Goal: Navigation & Orientation: Find specific page/section

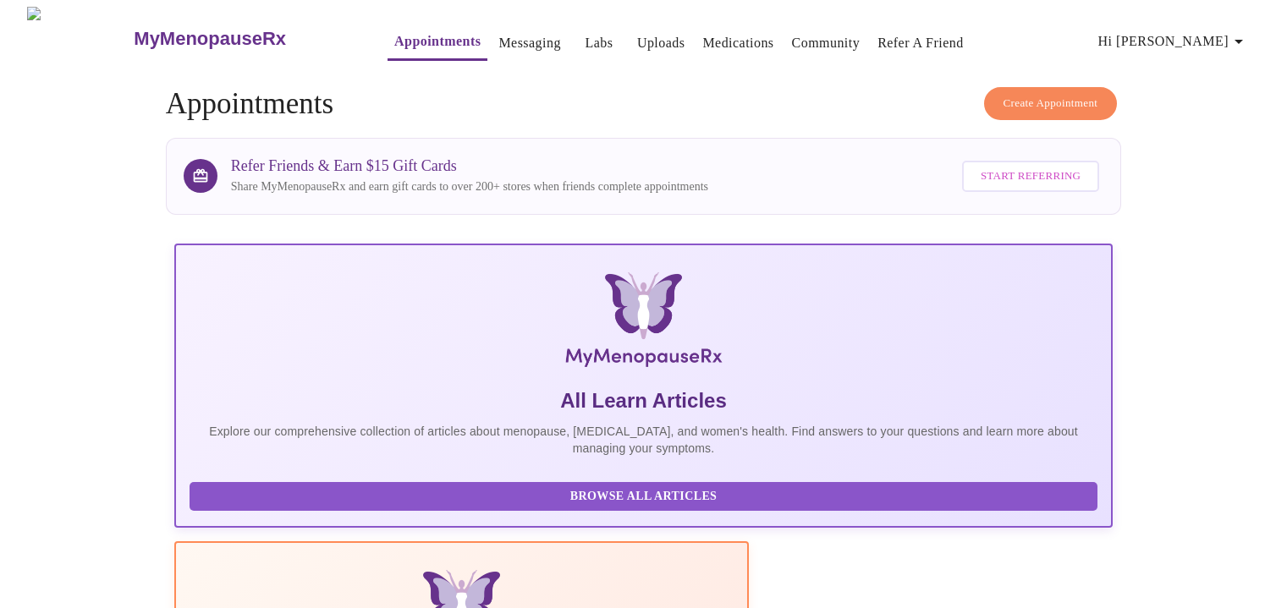
scroll to position [315, 0]
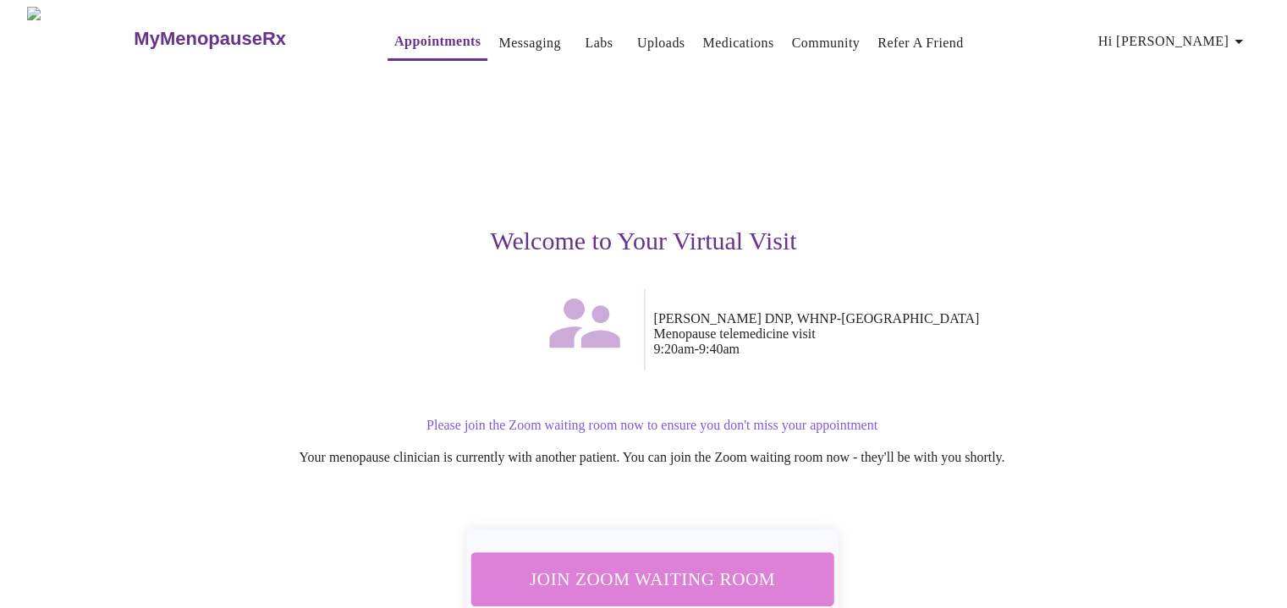
click at [687, 564] on span "Join Zoom Waiting Room" at bounding box center [651, 578] width 318 height 31
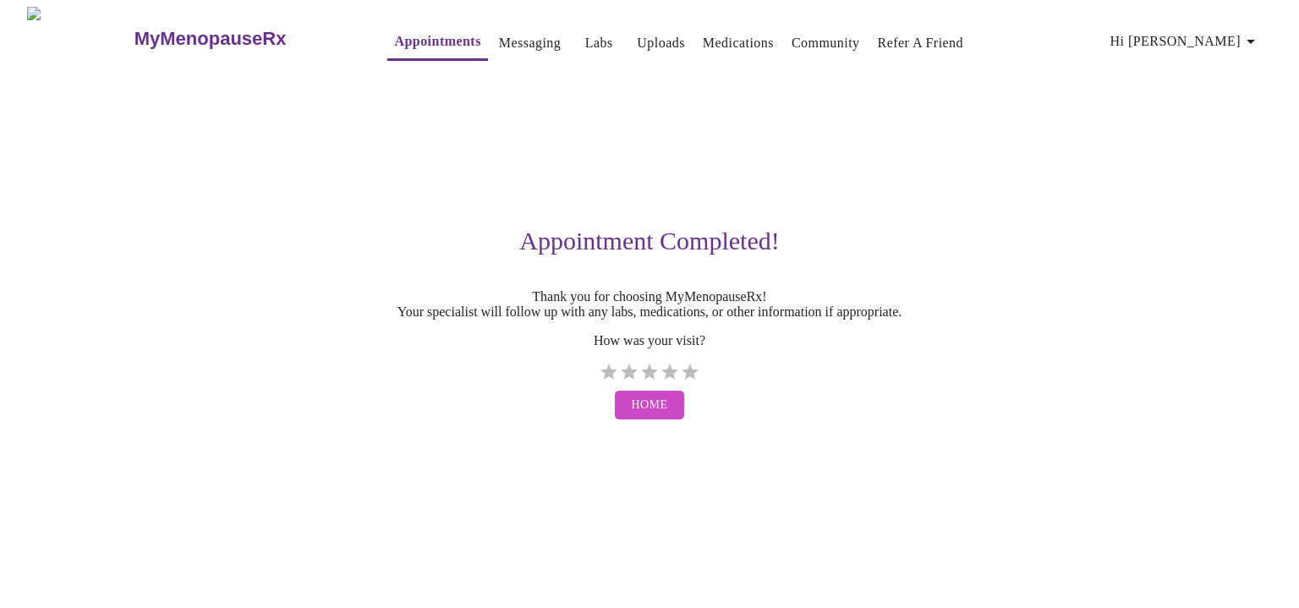
click at [499, 44] on link "Messaging" at bounding box center [530, 43] width 62 height 24
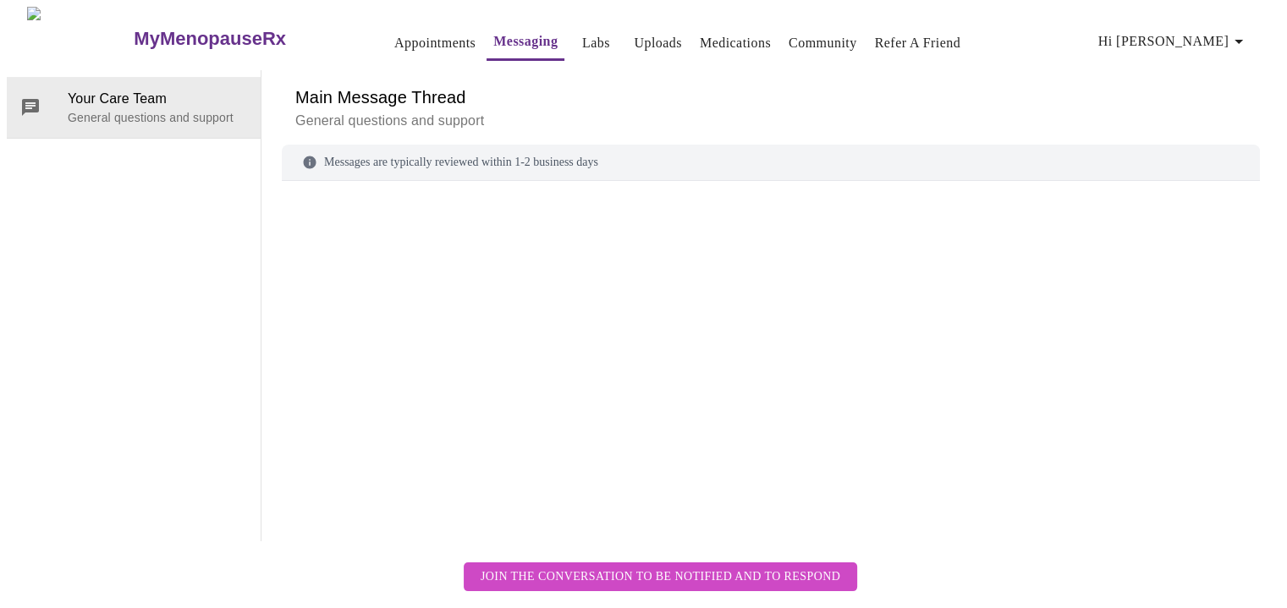
scroll to position [63, 0]
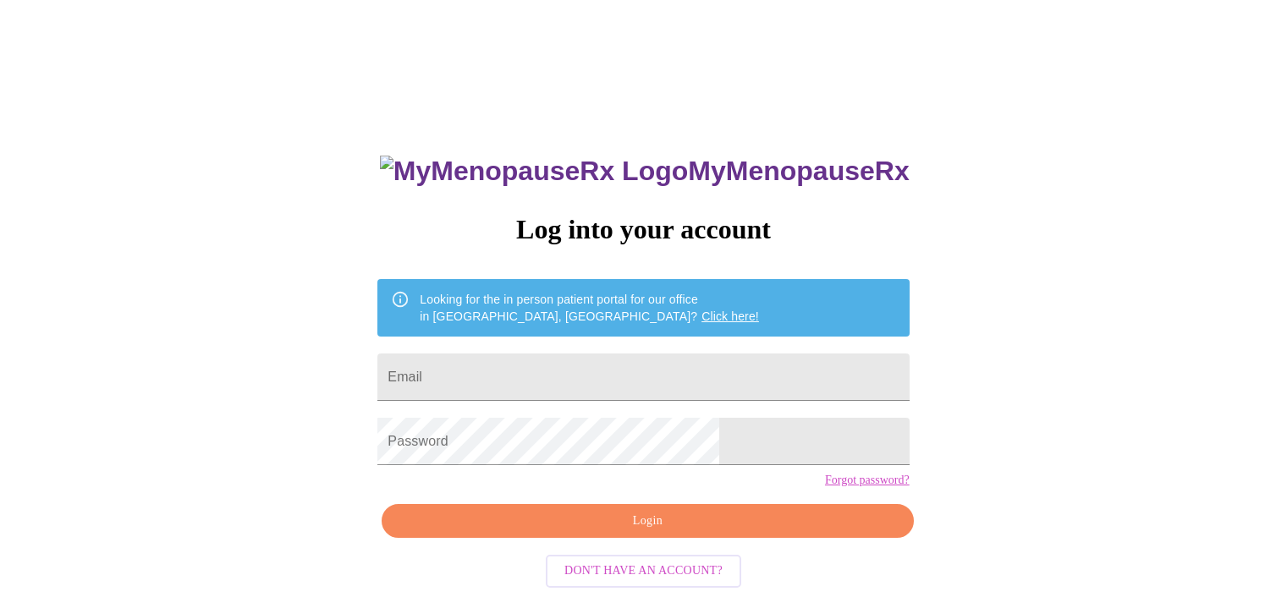
scroll to position [17, 0]
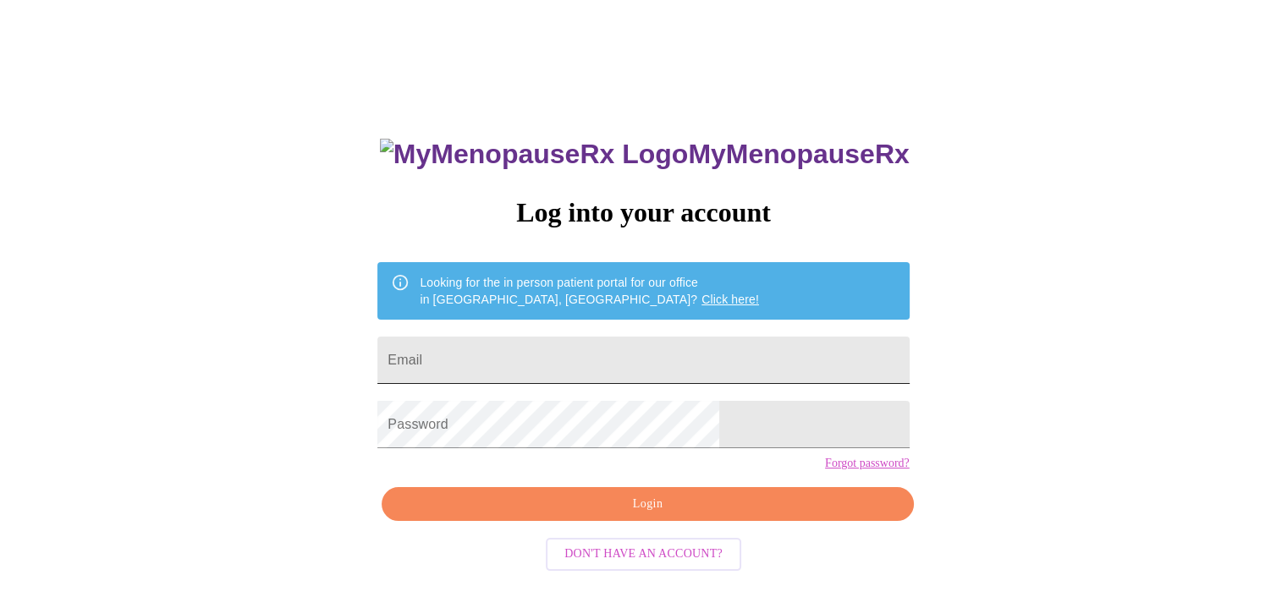
click at [574, 363] on input "Email" at bounding box center [642, 360] width 531 height 47
type input "loritrov3@gmail.com"
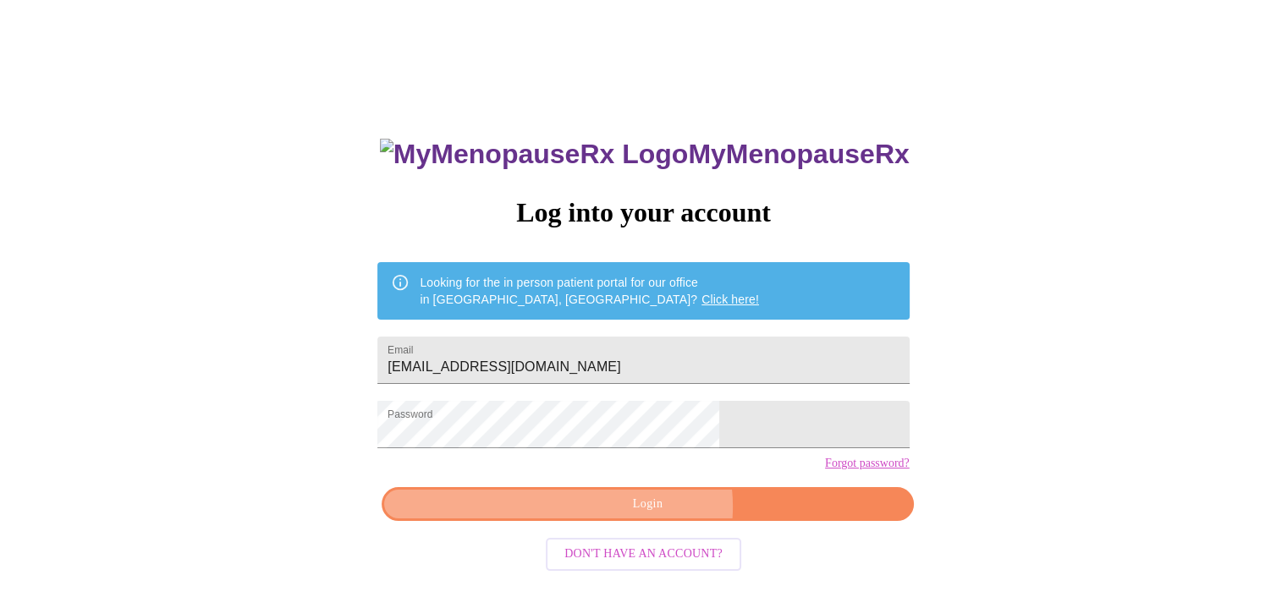
click at [652, 515] on span "Login" at bounding box center [647, 504] width 492 height 21
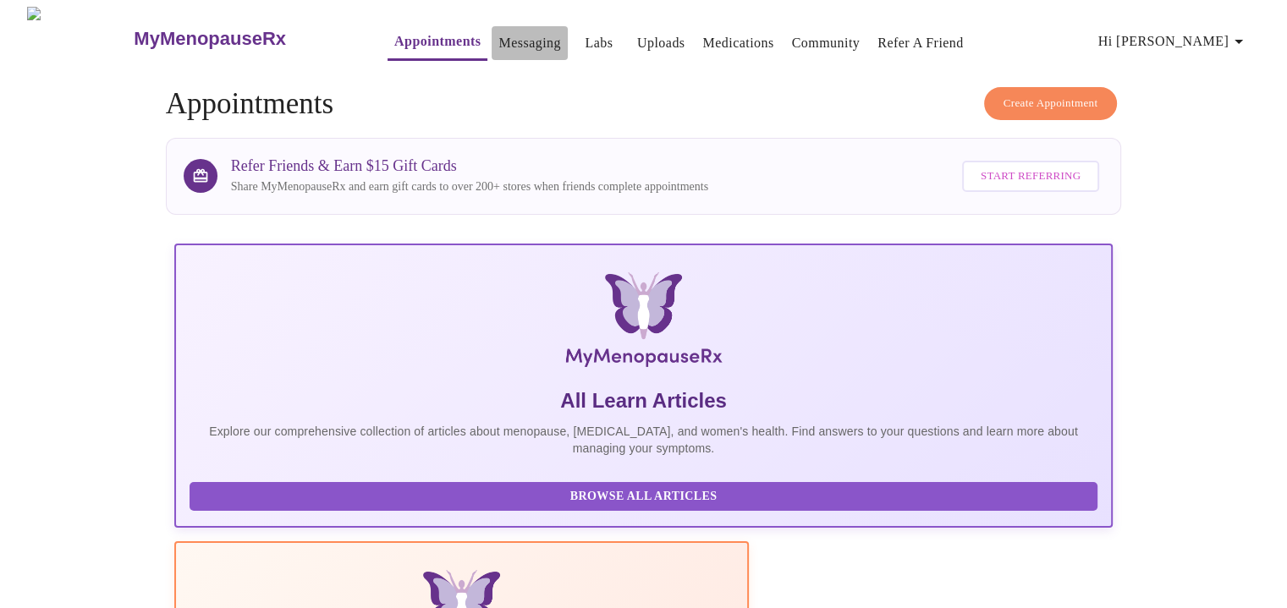
click at [504, 33] on link "Messaging" at bounding box center [529, 43] width 62 height 24
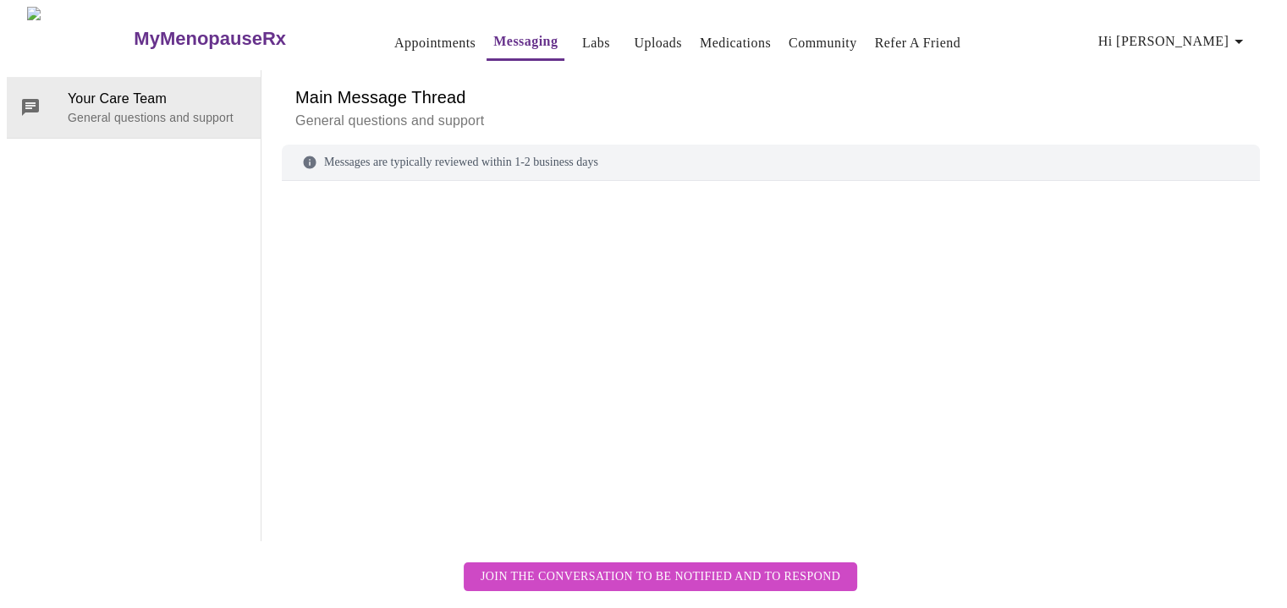
scroll to position [63, 0]
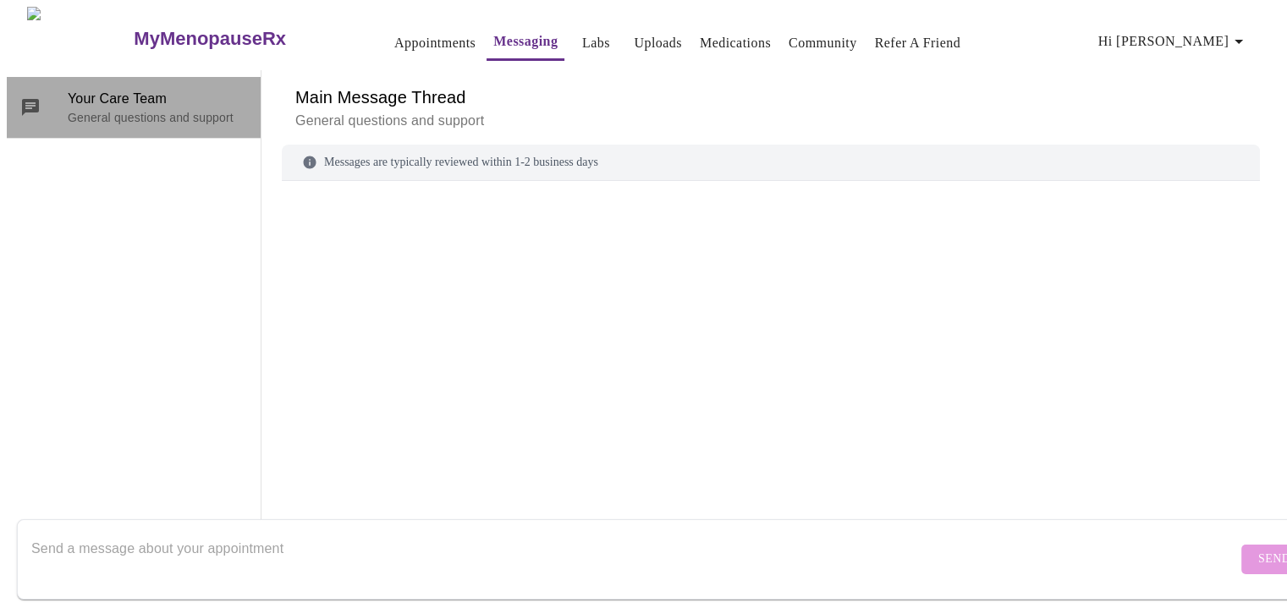
click at [162, 109] on p "General questions and support" at bounding box center [157, 117] width 179 height 17
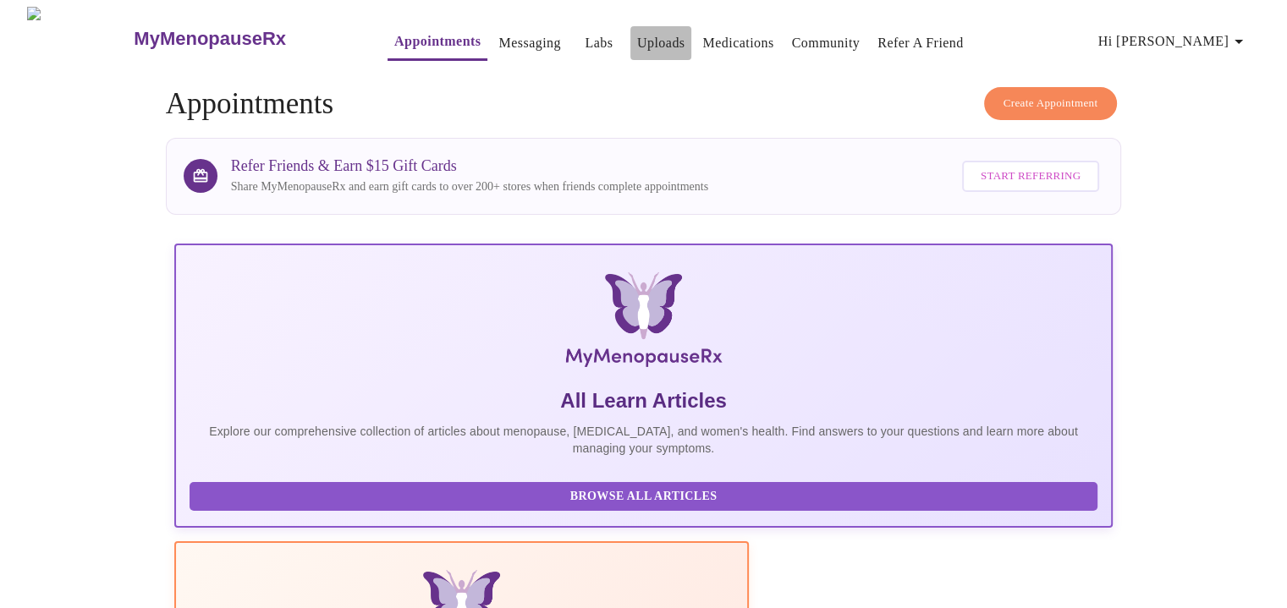
click at [637, 36] on link "Uploads" at bounding box center [661, 43] width 48 height 24
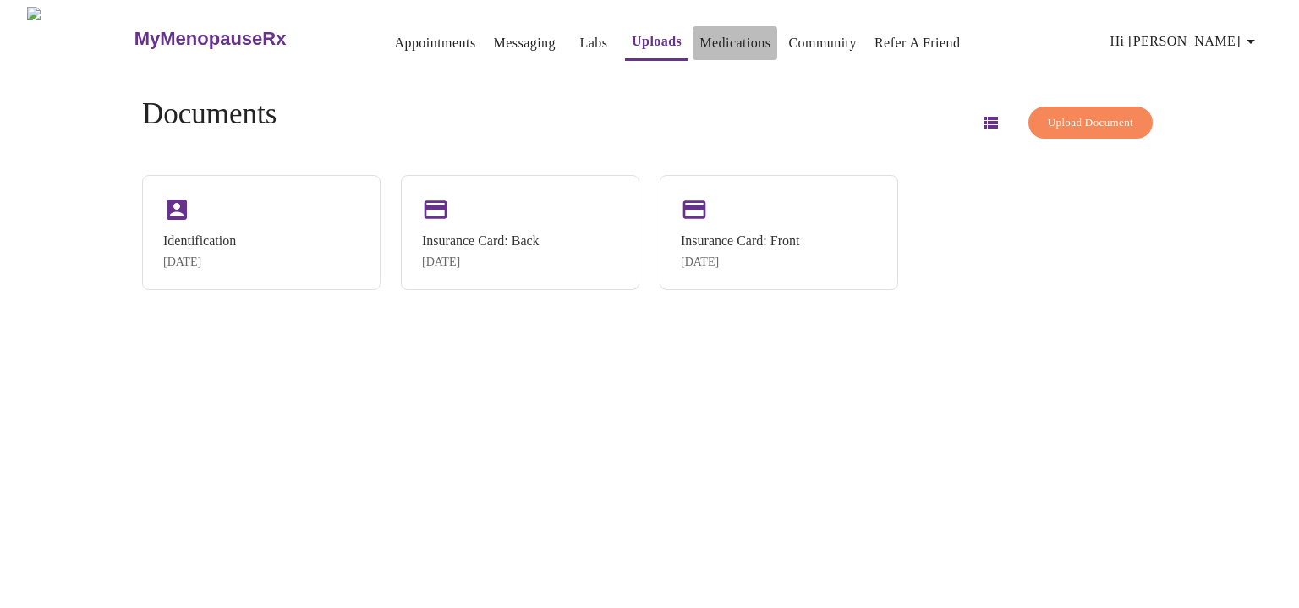
click at [711, 35] on link "Medications" at bounding box center [735, 43] width 71 height 24
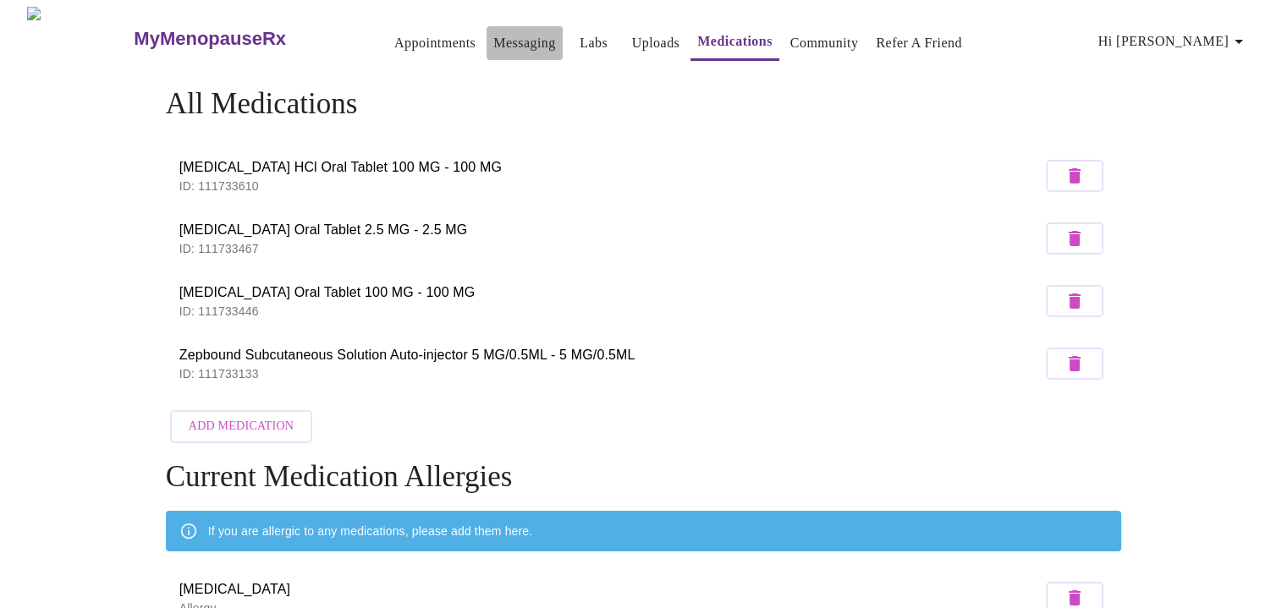
click at [493, 31] on link "Messaging" at bounding box center [524, 43] width 62 height 24
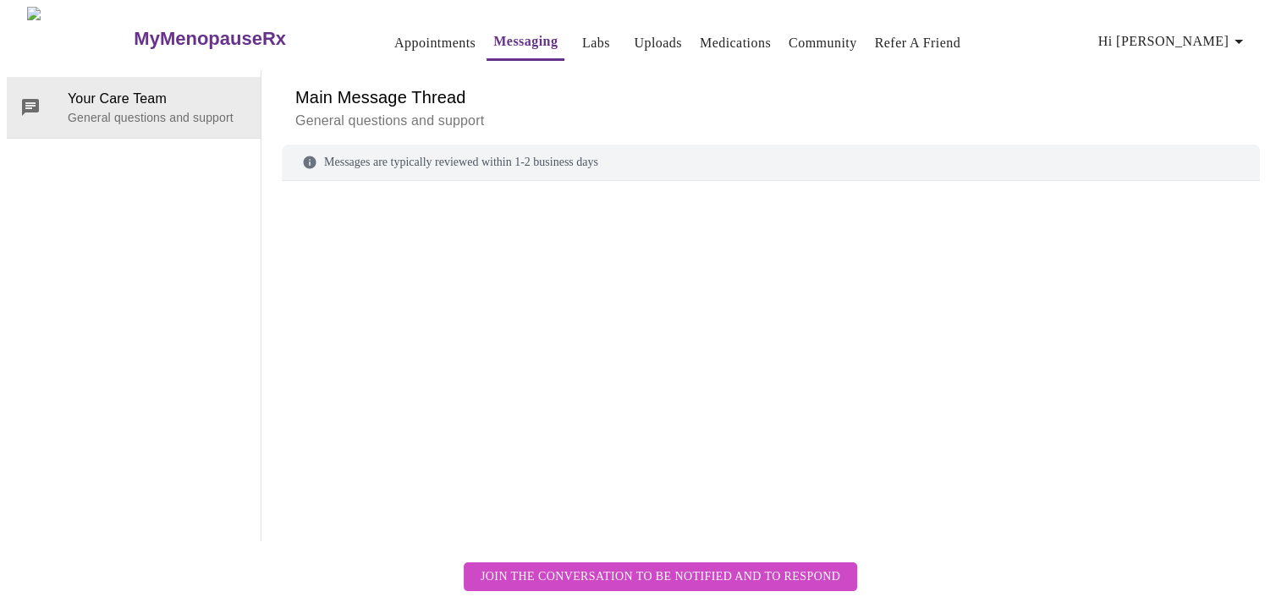
scroll to position [63, 0]
